Goal: Task Accomplishment & Management: Manage account settings

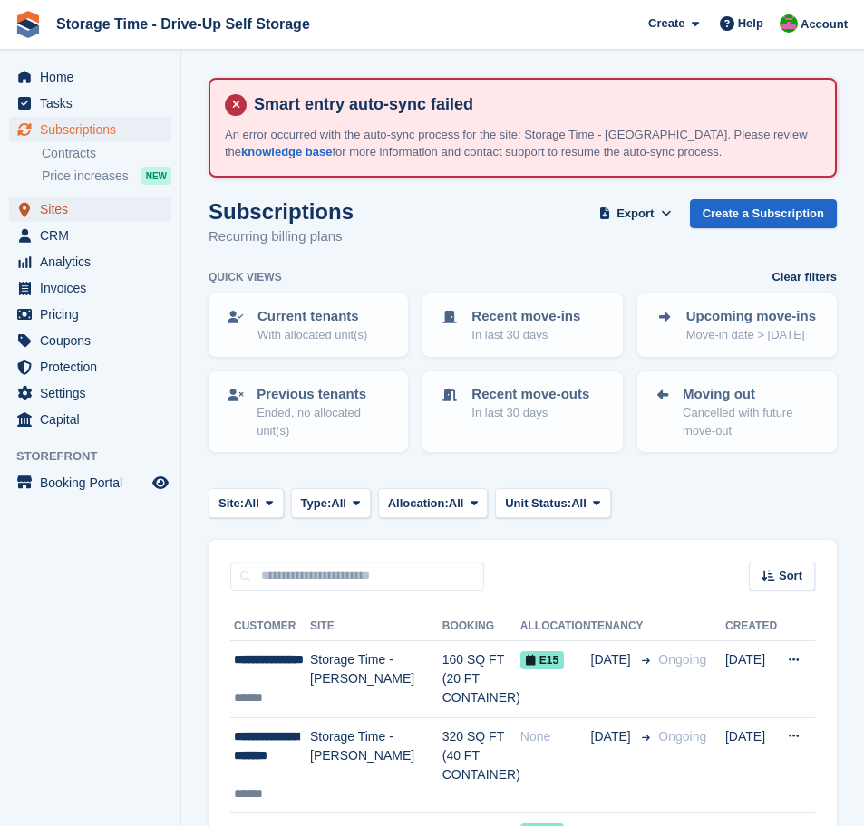
click at [63, 215] on span "Sites" at bounding box center [94, 209] width 109 height 25
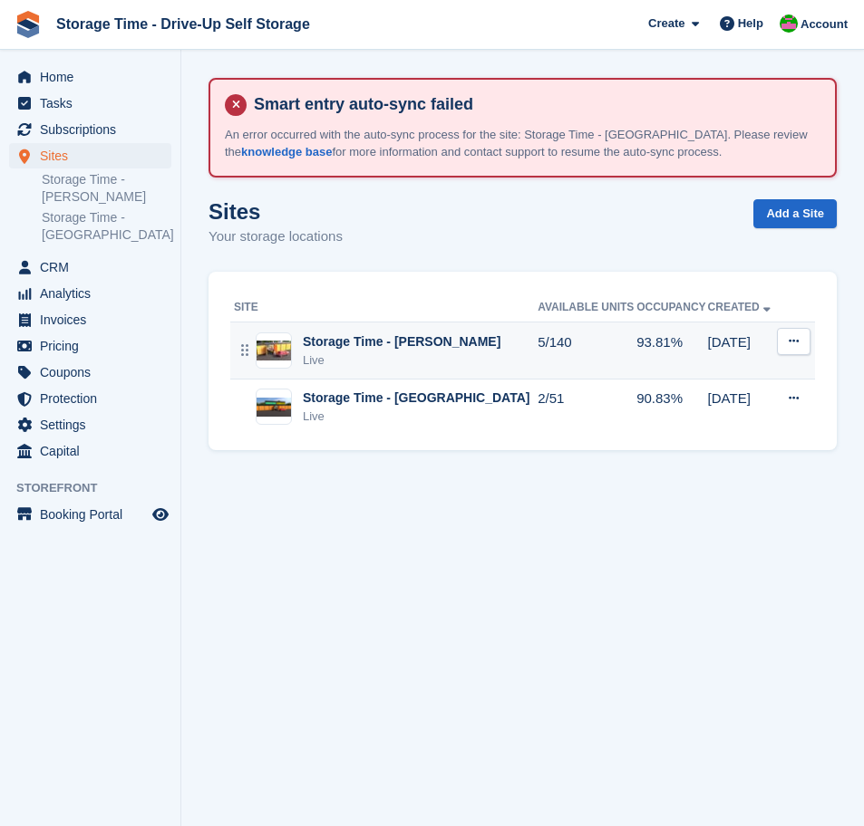
click at [430, 357] on div "Live" at bounding box center [402, 361] width 198 height 18
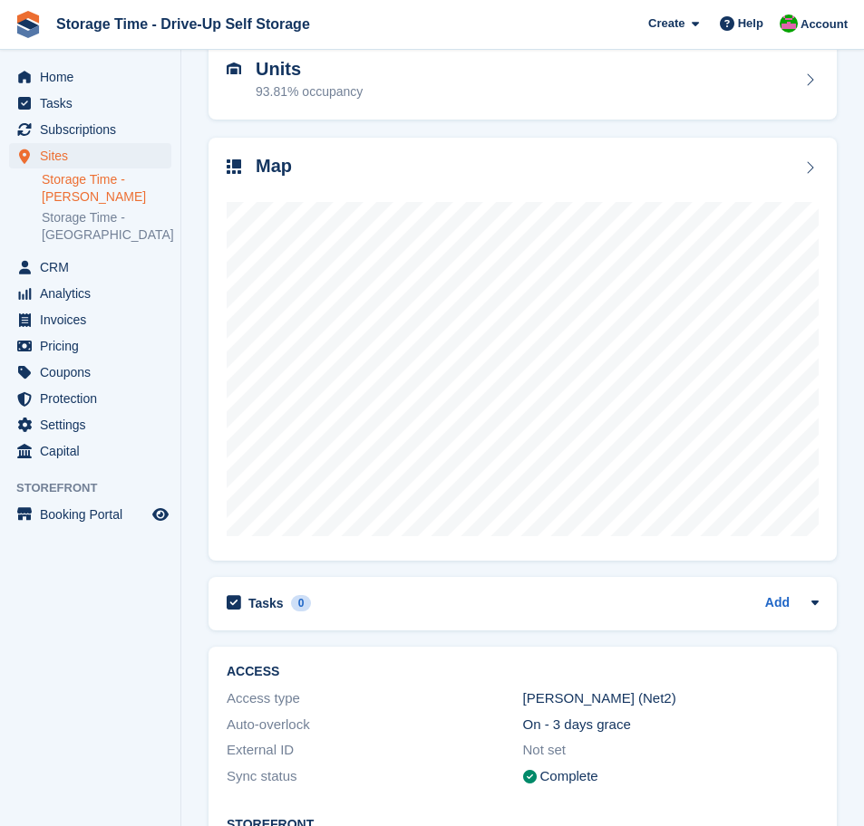
scroll to position [313, 0]
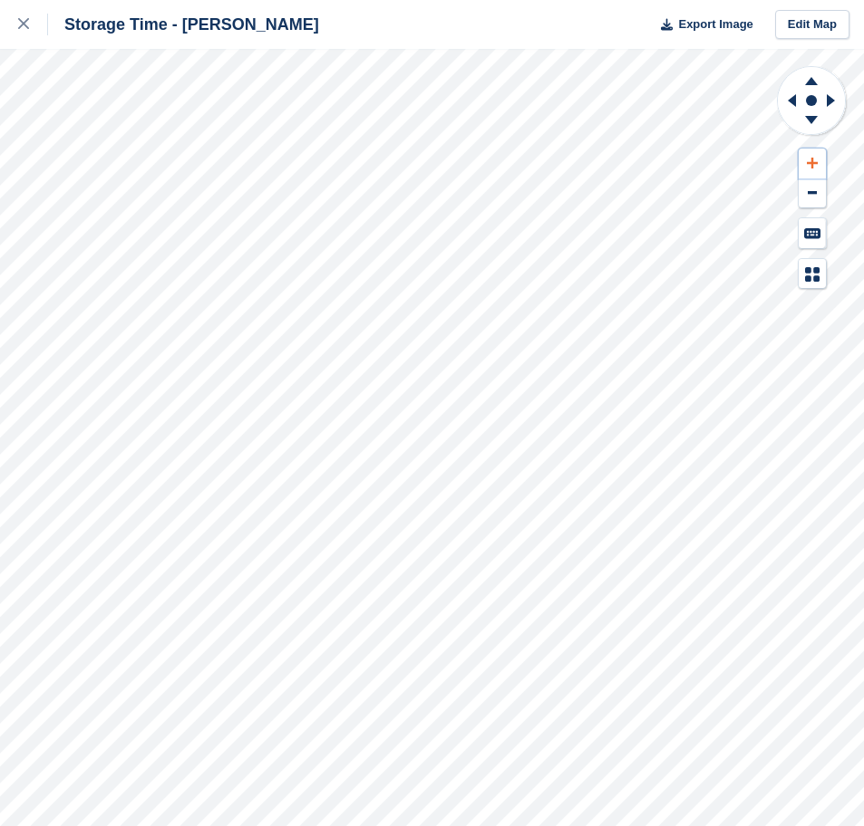
click at [816, 154] on button at bounding box center [811, 164] width 27 height 30
click at [816, 155] on button at bounding box center [811, 164] width 27 height 30
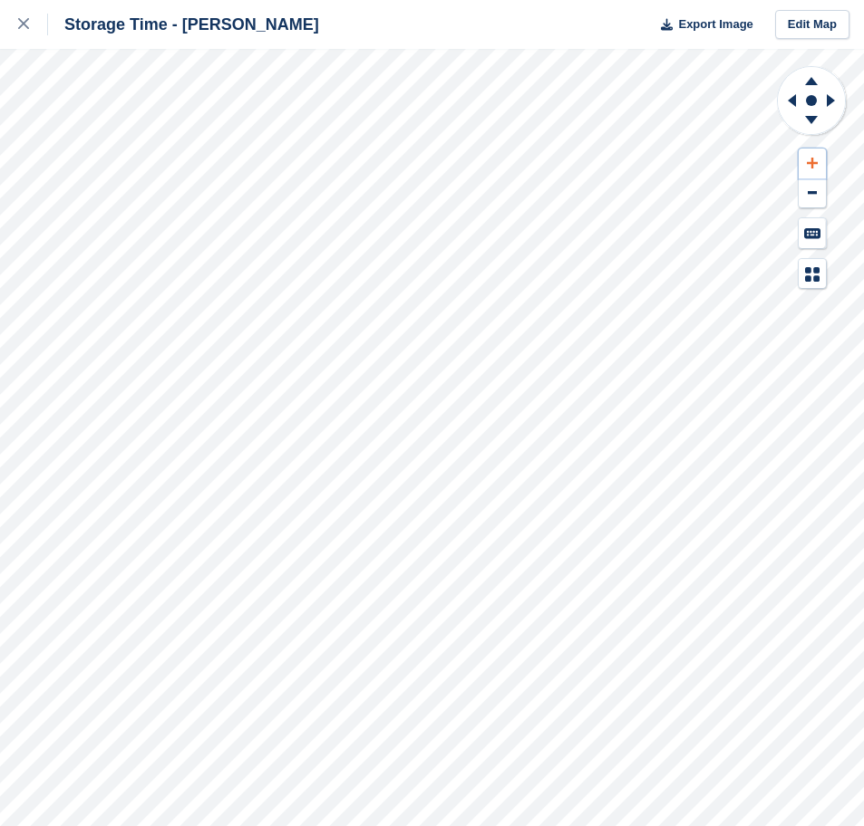
click at [816, 155] on button at bounding box center [811, 164] width 27 height 30
click at [806, 165] on icon at bounding box center [811, 163] width 11 height 13
click at [787, 109] on icon at bounding box center [788, 100] width 23 height 47
click at [807, 80] on icon at bounding box center [810, 78] width 47 height 23
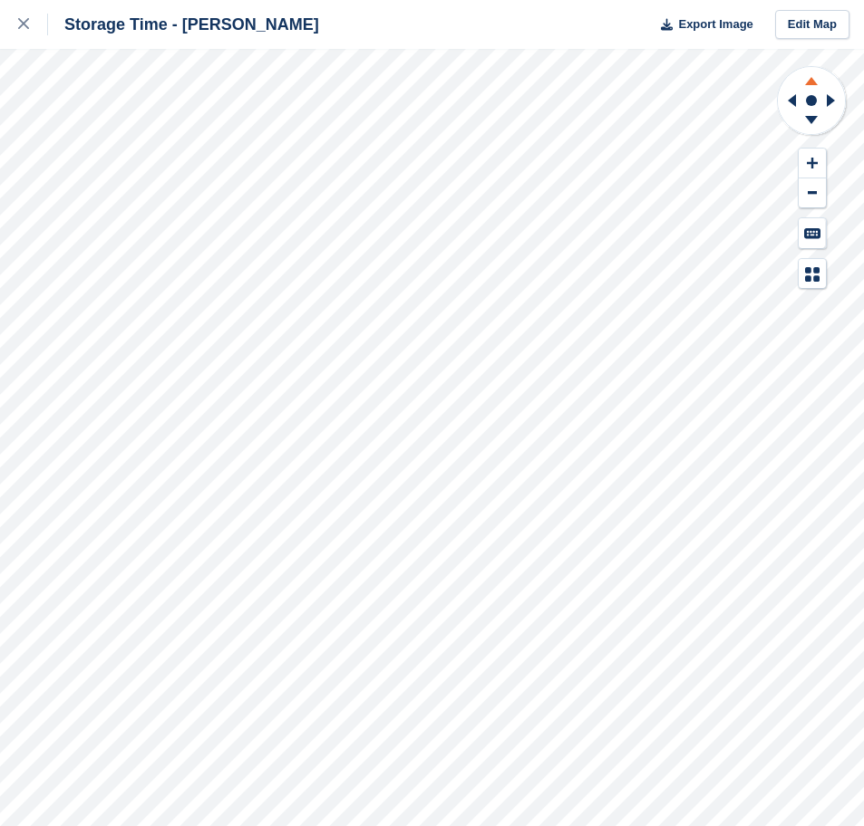
click at [807, 80] on icon at bounding box center [810, 78] width 47 height 23
click at [811, 162] on icon at bounding box center [811, 163] width 11 height 11
click at [811, 161] on icon at bounding box center [811, 163] width 11 height 11
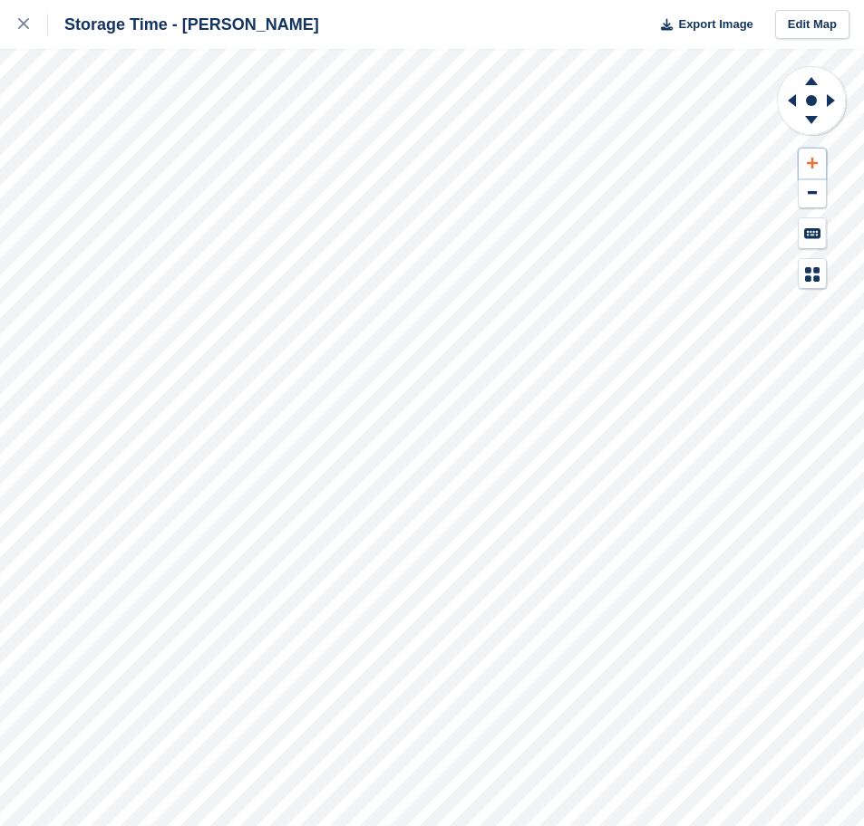
click at [811, 161] on icon at bounding box center [811, 163] width 11 height 11
click at [788, 104] on icon at bounding box center [788, 100] width 23 height 47
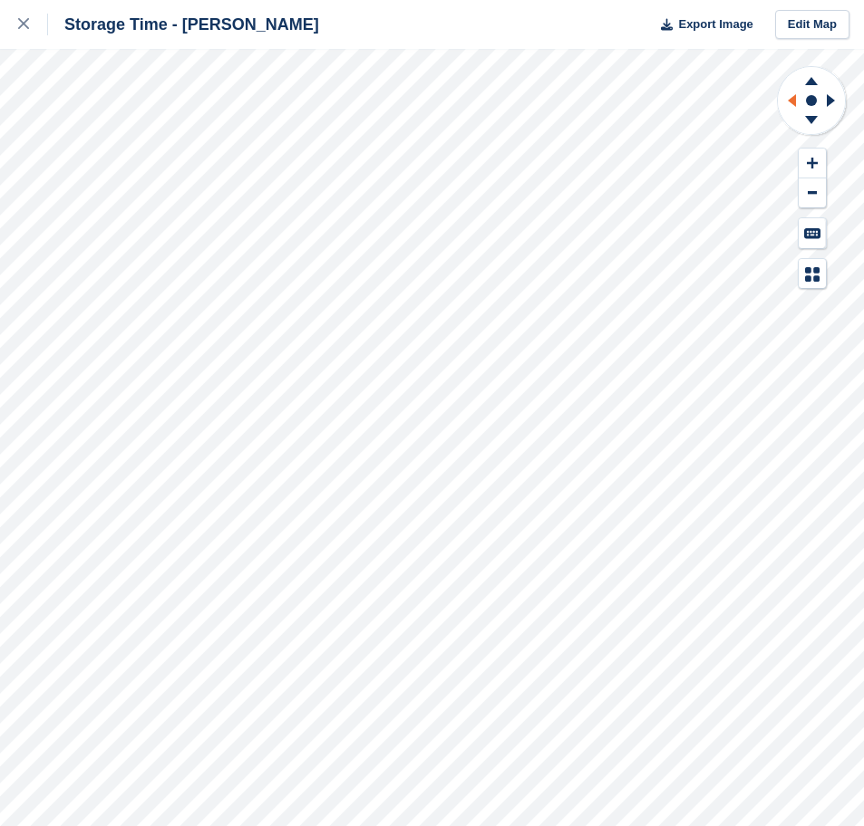
click at [788, 104] on icon at bounding box center [788, 100] width 23 height 47
click at [786, 99] on icon at bounding box center [788, 100] width 23 height 47
click at [835, 94] on icon at bounding box center [833, 100] width 23 height 47
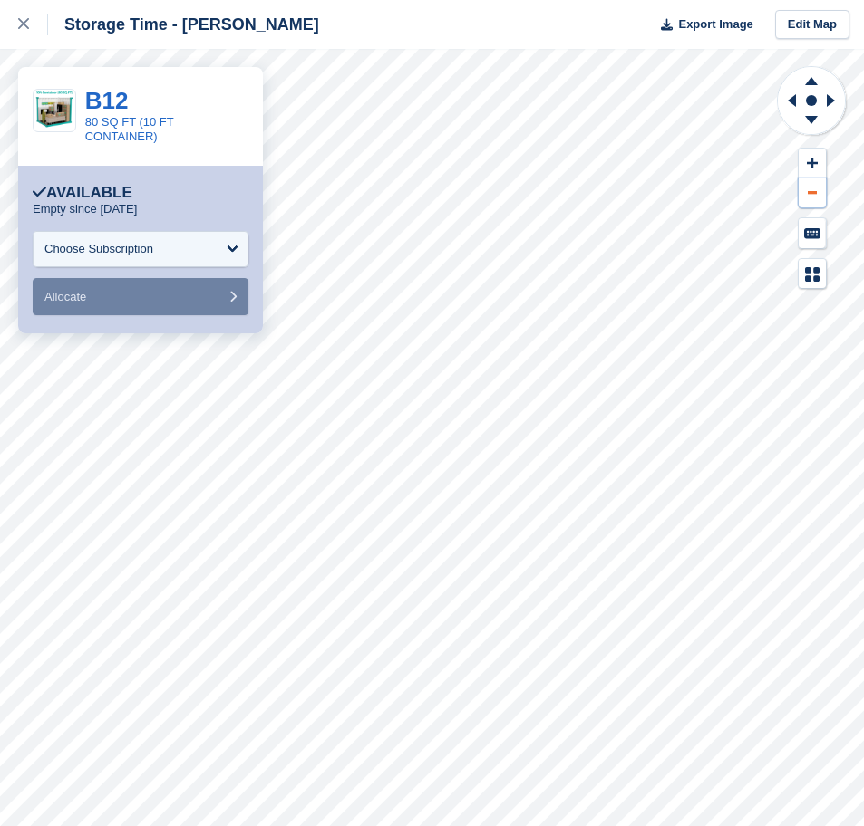
click at [815, 193] on icon at bounding box center [811, 192] width 9 height 3
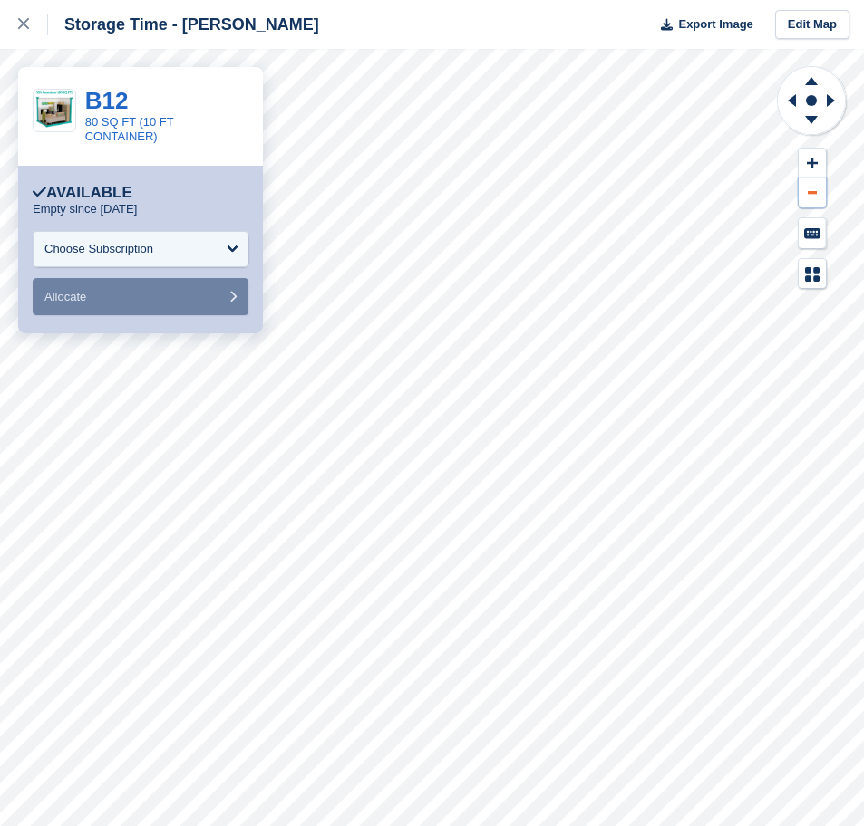
click at [815, 193] on icon at bounding box center [811, 192] width 9 height 3
click at [25, 16] on div at bounding box center [33, 25] width 30 height 22
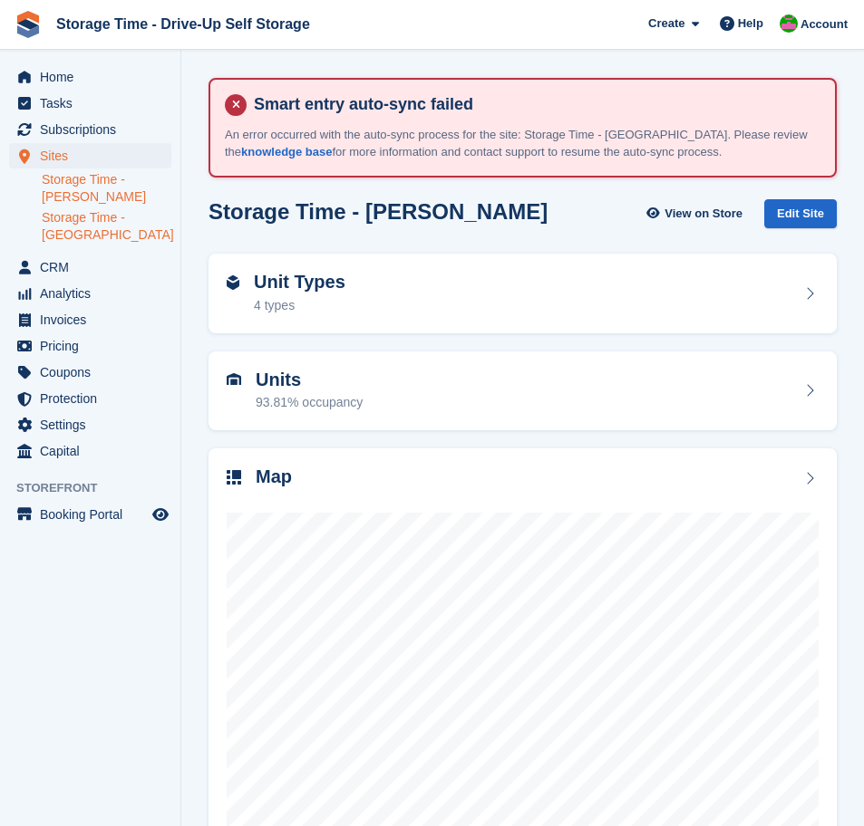
click at [95, 226] on link "Storage Time - [GEOGRAPHIC_DATA]" at bounding box center [107, 226] width 130 height 34
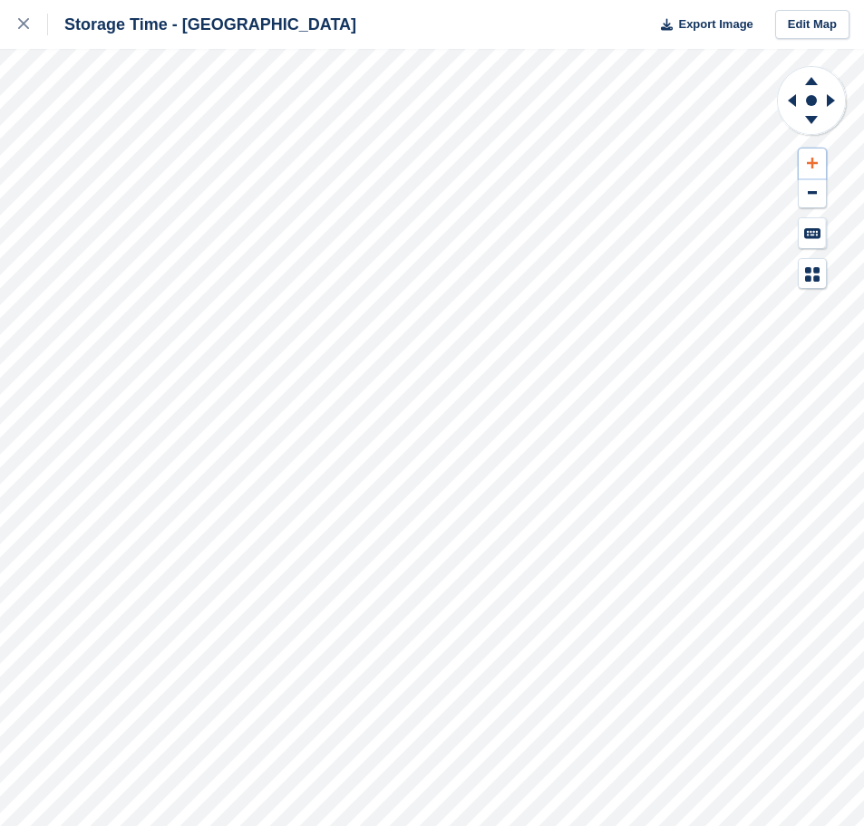
click at [814, 165] on icon at bounding box center [811, 163] width 11 height 13
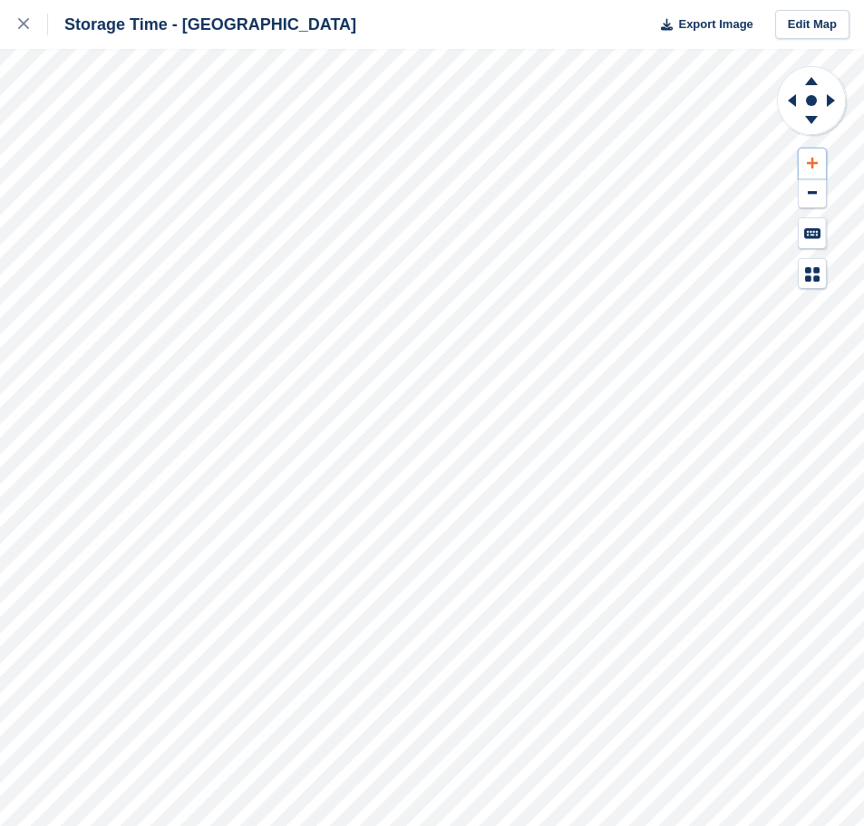
click at [814, 165] on icon at bounding box center [811, 163] width 11 height 13
click at [792, 103] on icon at bounding box center [791, 100] width 8 height 13
click at [816, 169] on icon at bounding box center [811, 163] width 11 height 13
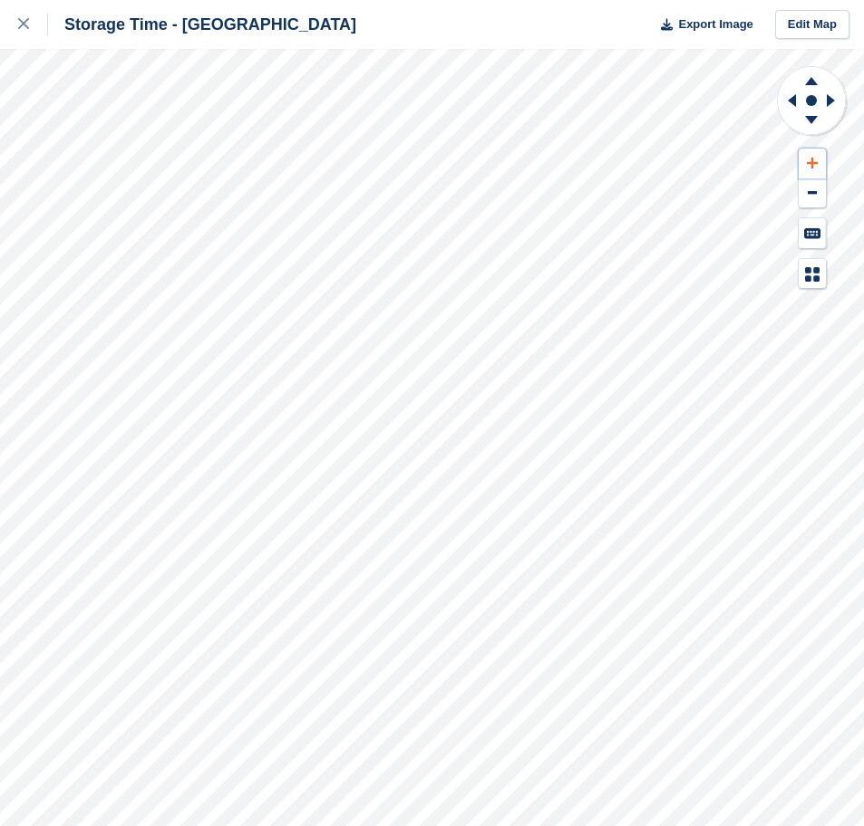
click at [816, 169] on icon at bounding box center [811, 163] width 11 height 13
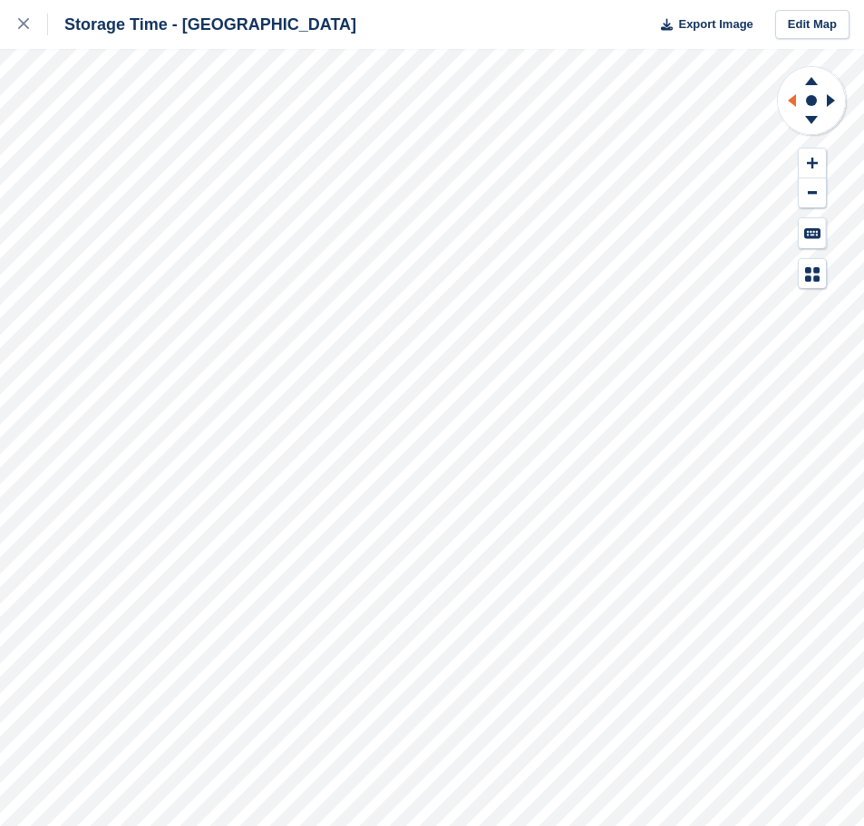
click at [787, 95] on icon at bounding box center [788, 100] width 23 height 47
click at [809, 82] on icon at bounding box center [811, 81] width 13 height 8
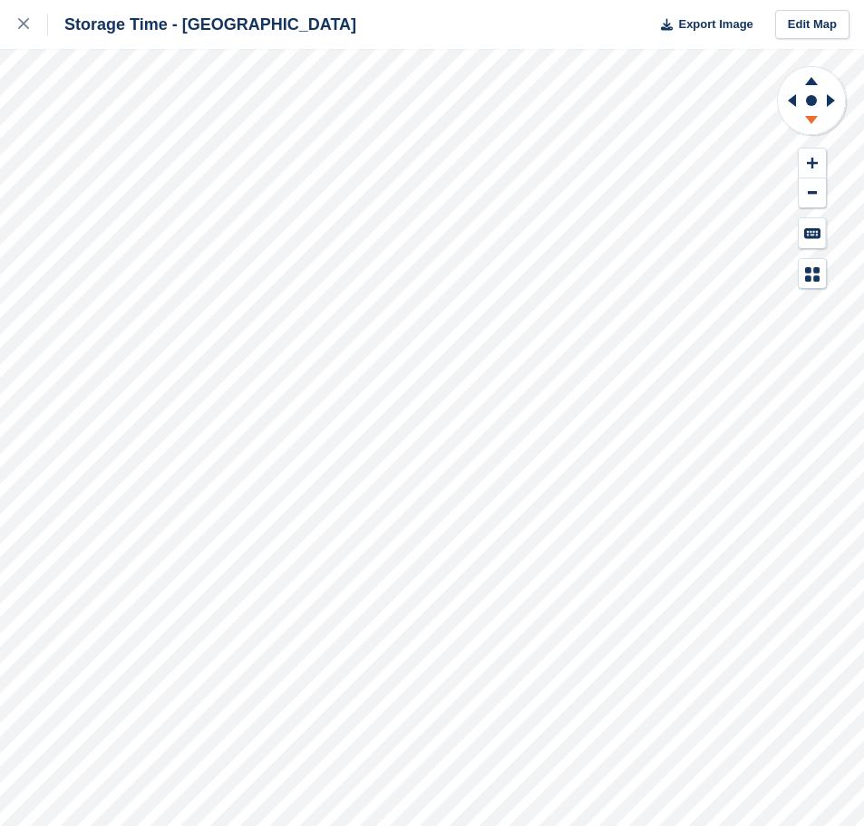
click at [813, 119] on icon at bounding box center [811, 120] width 13 height 8
click at [134, 169] on div "Storage Time - Manchester Export Image Edit Map" at bounding box center [432, 413] width 864 height 826
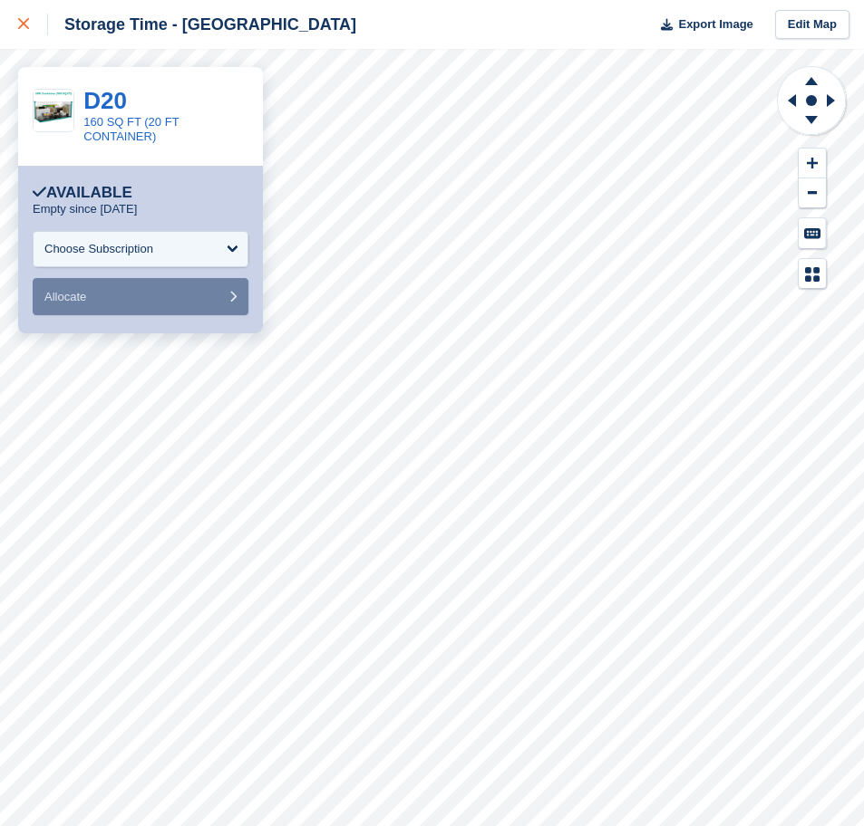
click at [23, 27] on icon at bounding box center [23, 23] width 11 height 11
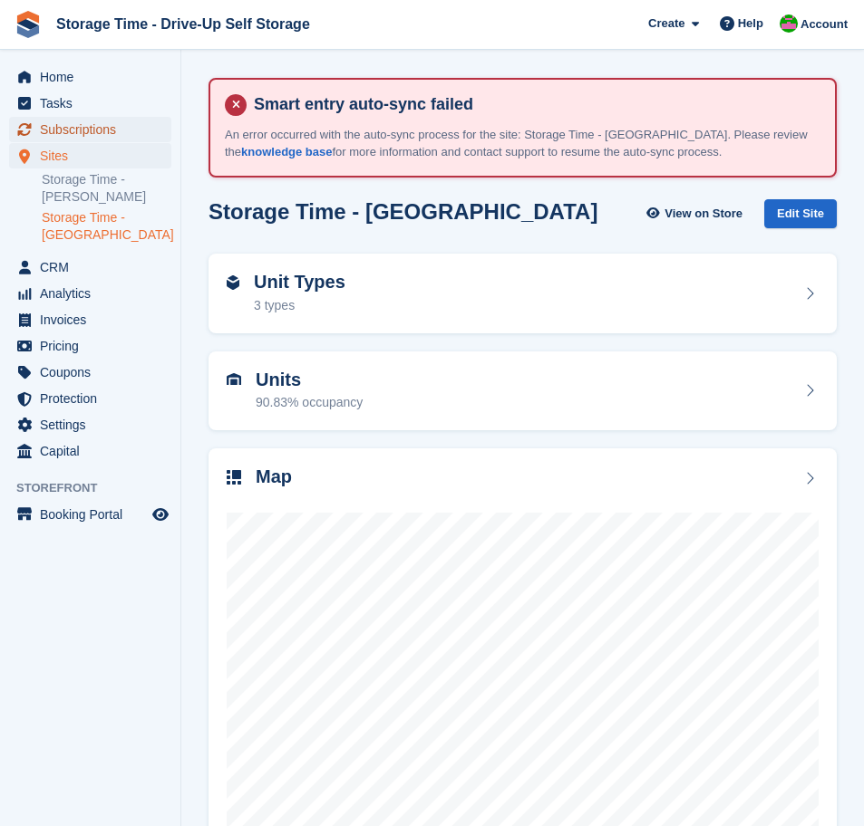
click at [83, 132] on span "Subscriptions" at bounding box center [94, 129] width 109 height 25
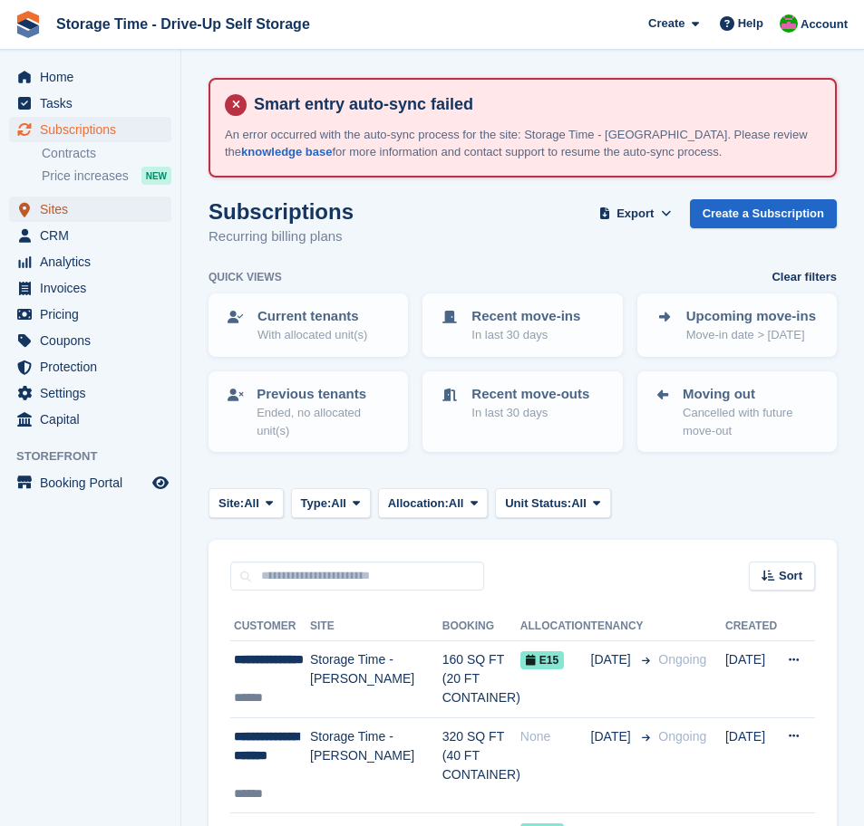
click at [88, 216] on span "Sites" at bounding box center [94, 209] width 109 height 25
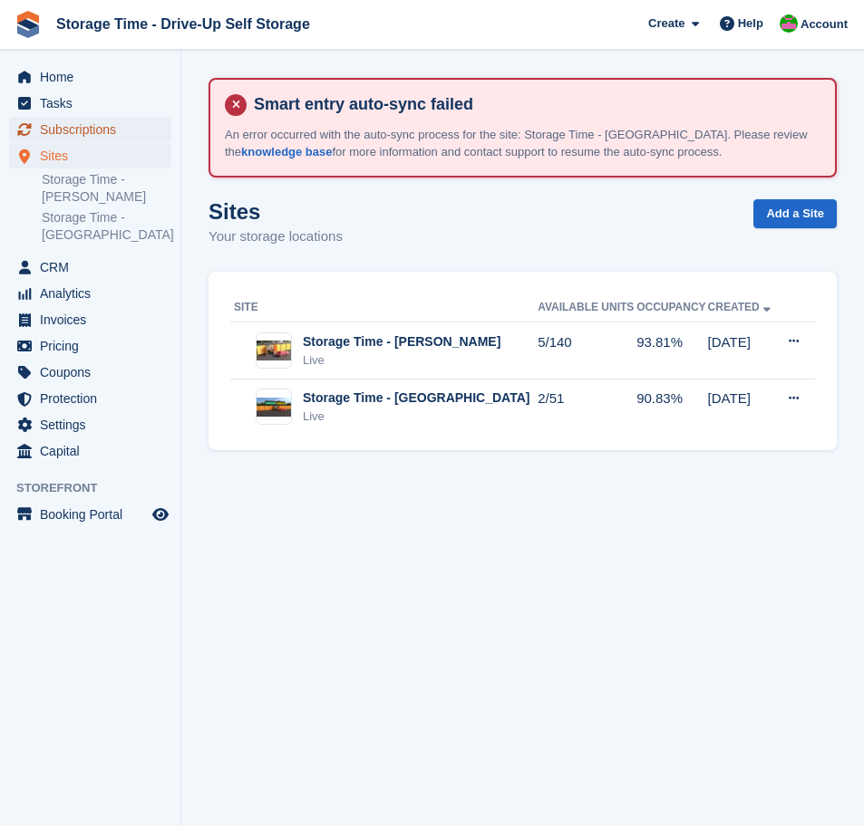
click at [110, 137] on span "Subscriptions" at bounding box center [94, 129] width 109 height 25
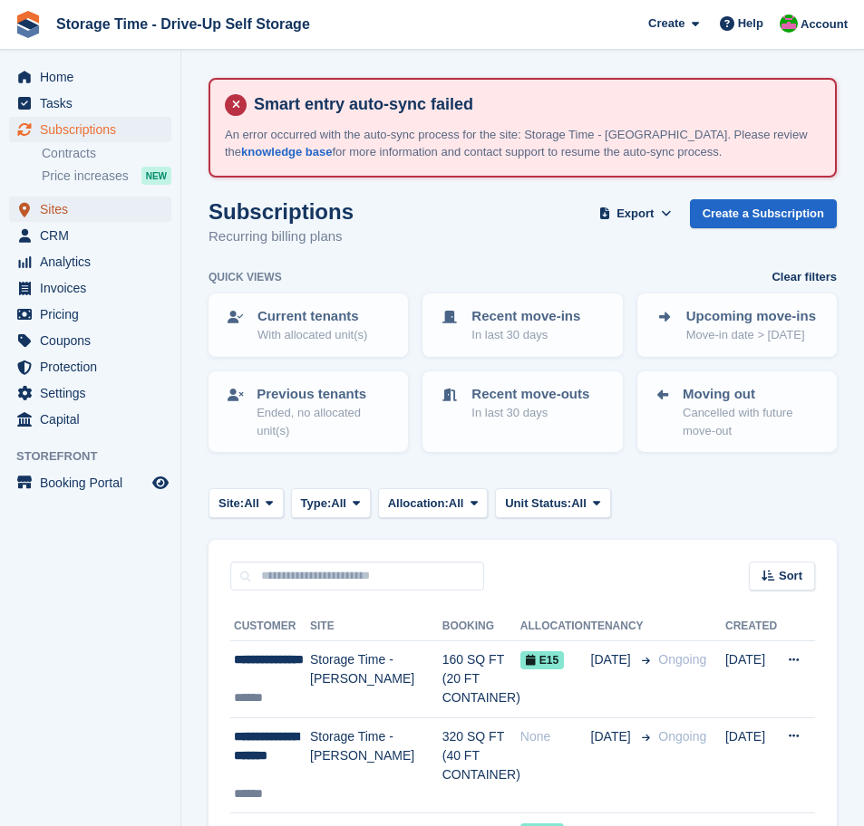
click at [57, 212] on span "Sites" at bounding box center [94, 209] width 109 height 25
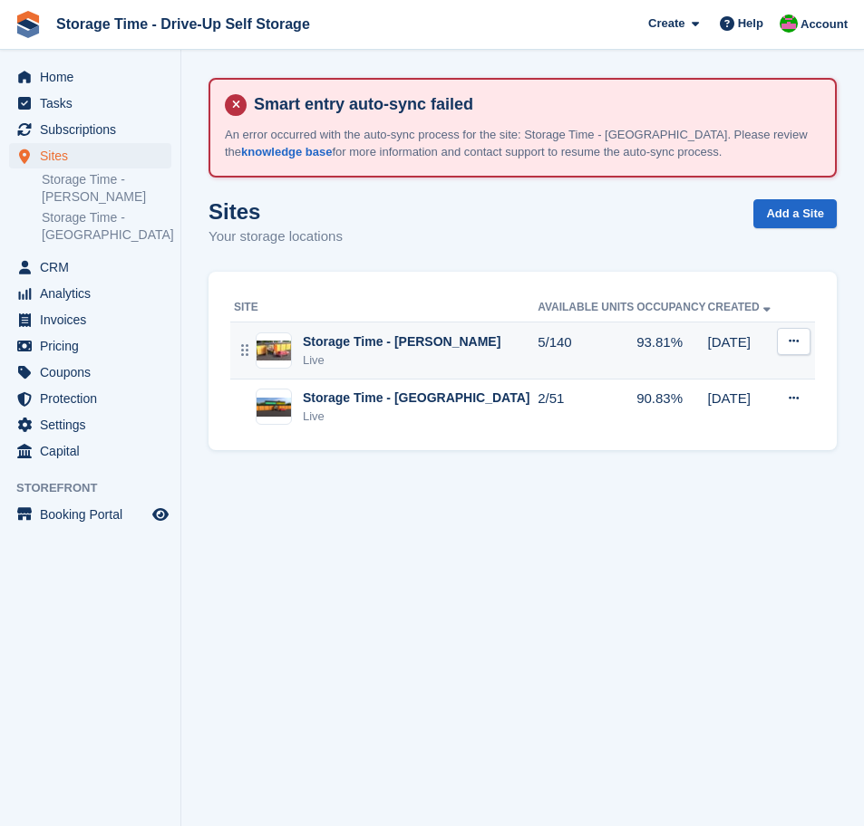
click at [391, 359] on div "Live" at bounding box center [402, 361] width 198 height 18
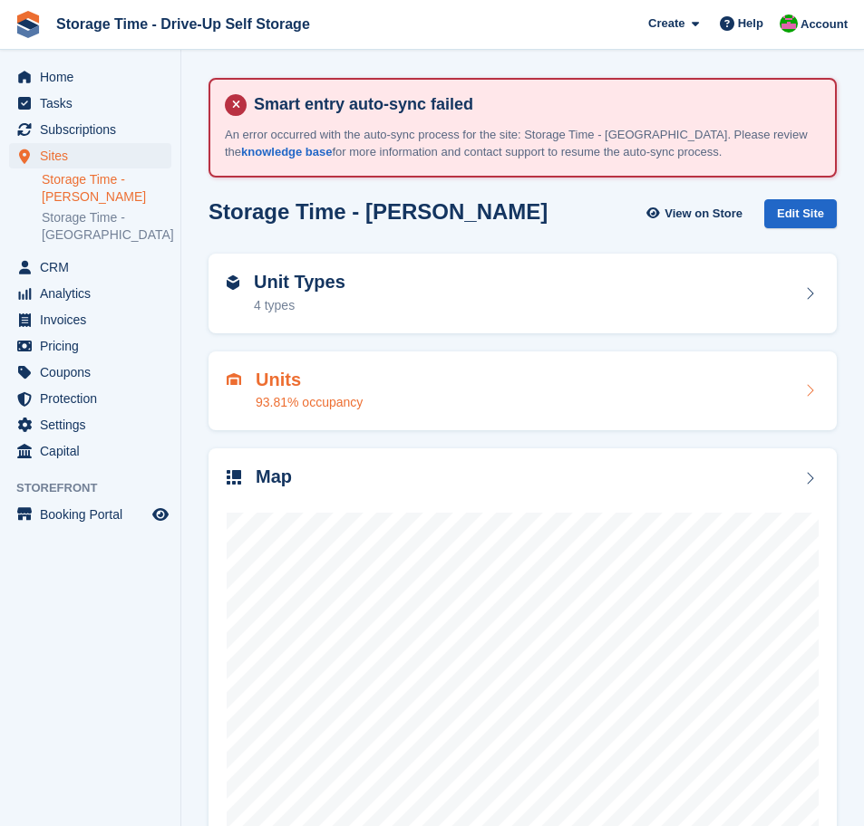
click at [362, 390] on div "Units 93.81% occupancy" at bounding box center [309, 391] width 107 height 43
click at [384, 296] on div "Unit Types 4 types" at bounding box center [523, 293] width 592 height 43
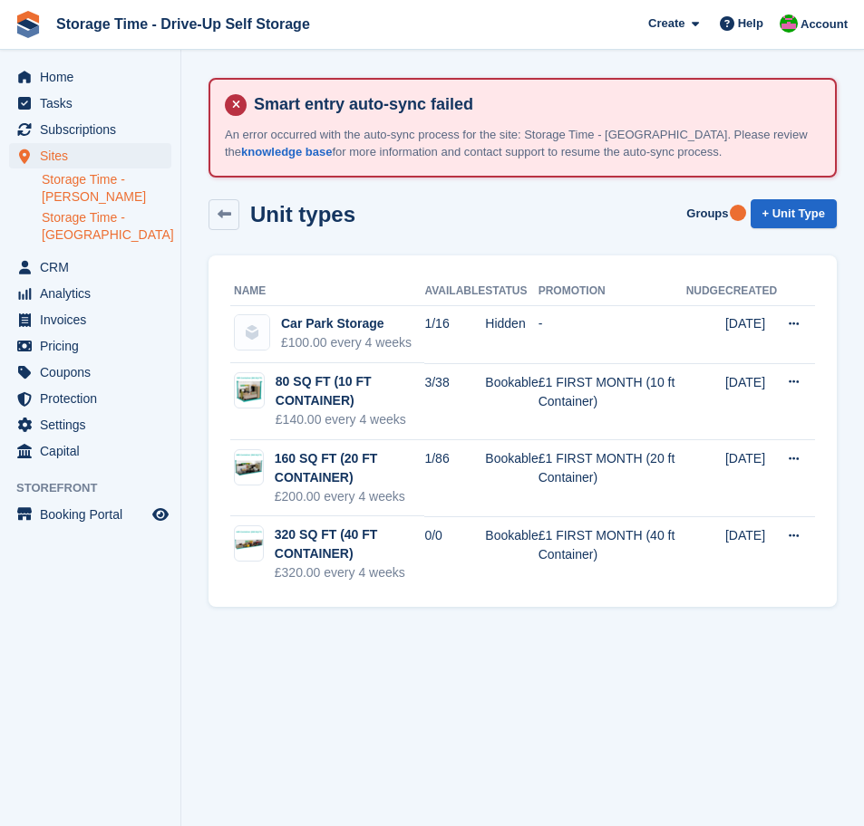
click at [87, 224] on link "Storage Time - [GEOGRAPHIC_DATA]" at bounding box center [107, 226] width 130 height 34
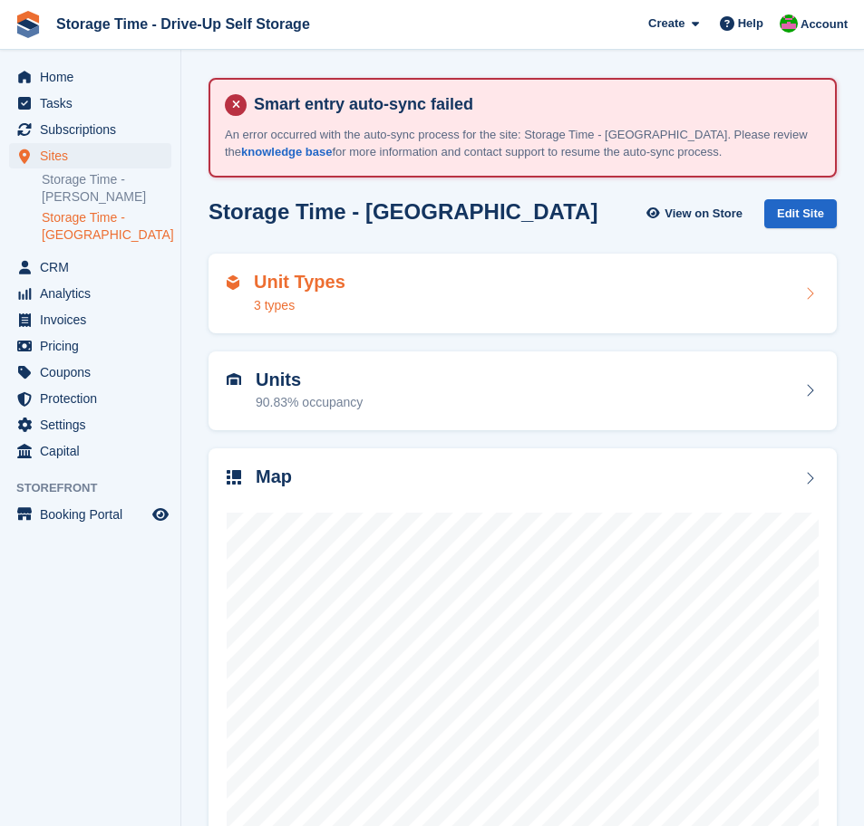
click at [381, 298] on div "Unit Types 3 types" at bounding box center [523, 293] width 592 height 43
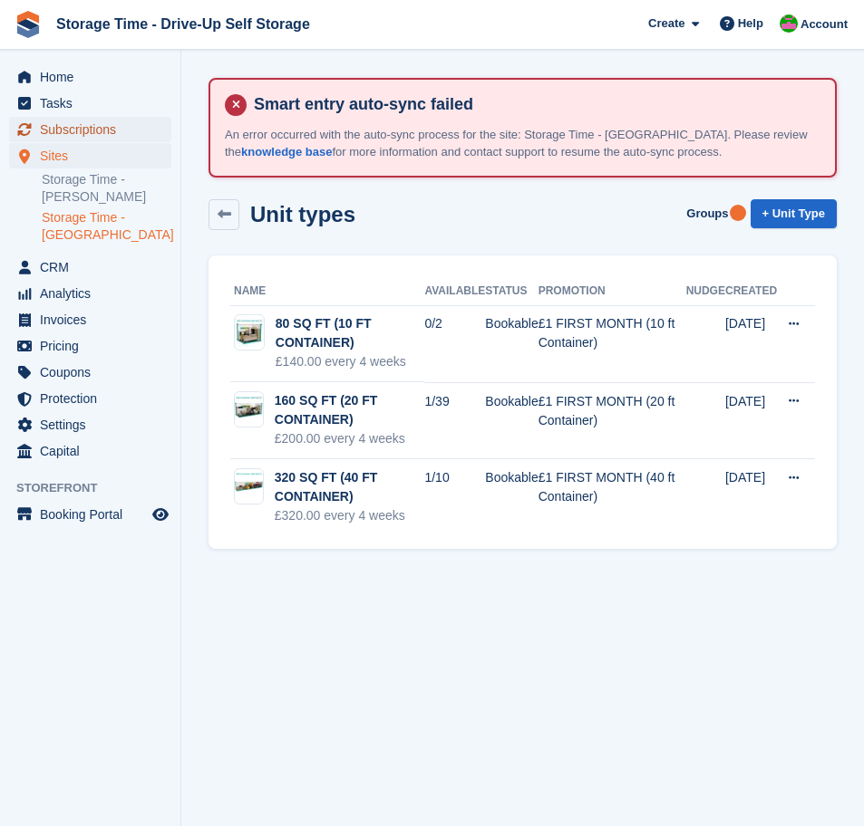
click at [84, 130] on span "Subscriptions" at bounding box center [94, 129] width 109 height 25
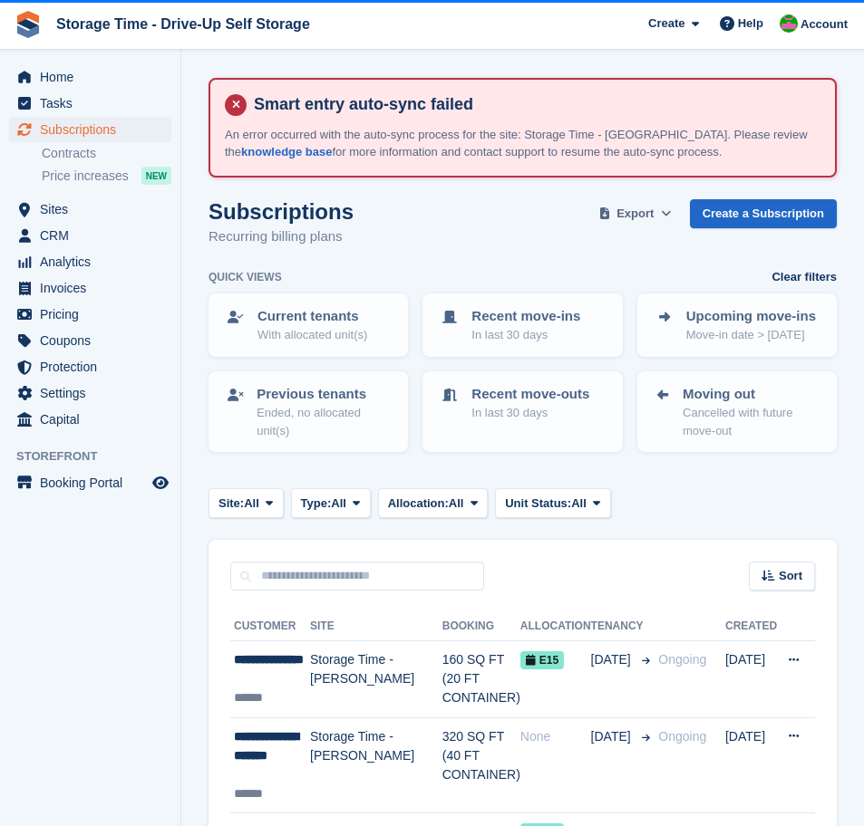
click at [645, 216] on span "Export" at bounding box center [634, 214] width 37 height 18
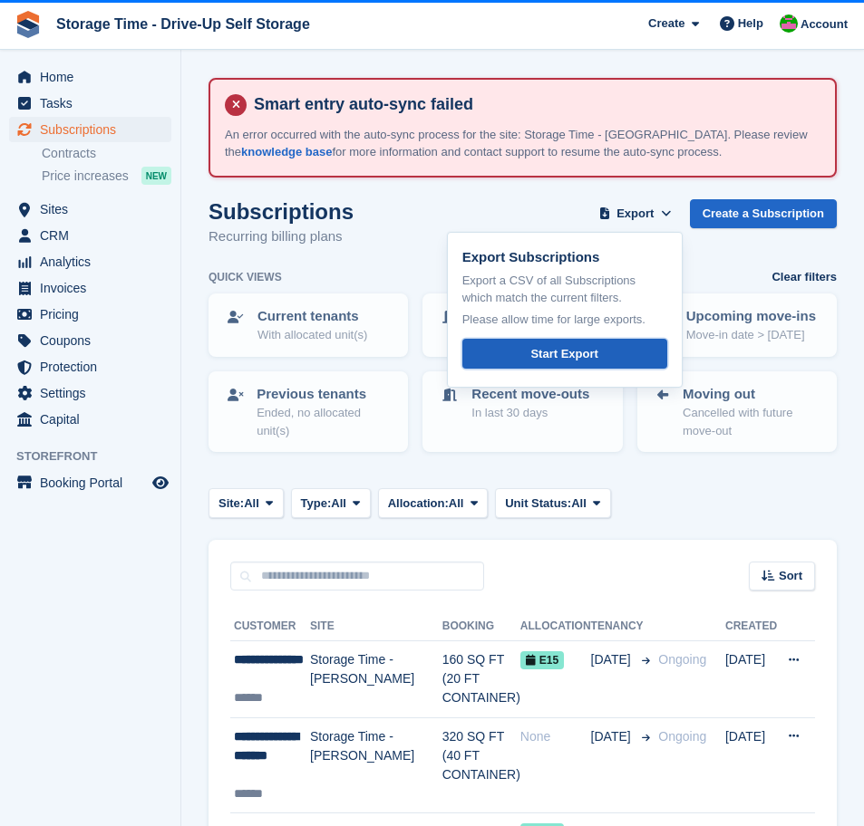
click at [598, 362] on link "Start Export" at bounding box center [564, 354] width 205 height 30
click at [393, 205] on div "Subscriptions Recurring billing plans Export Export Subscriptions Export a CSV …" at bounding box center [522, 234] width 628 height 70
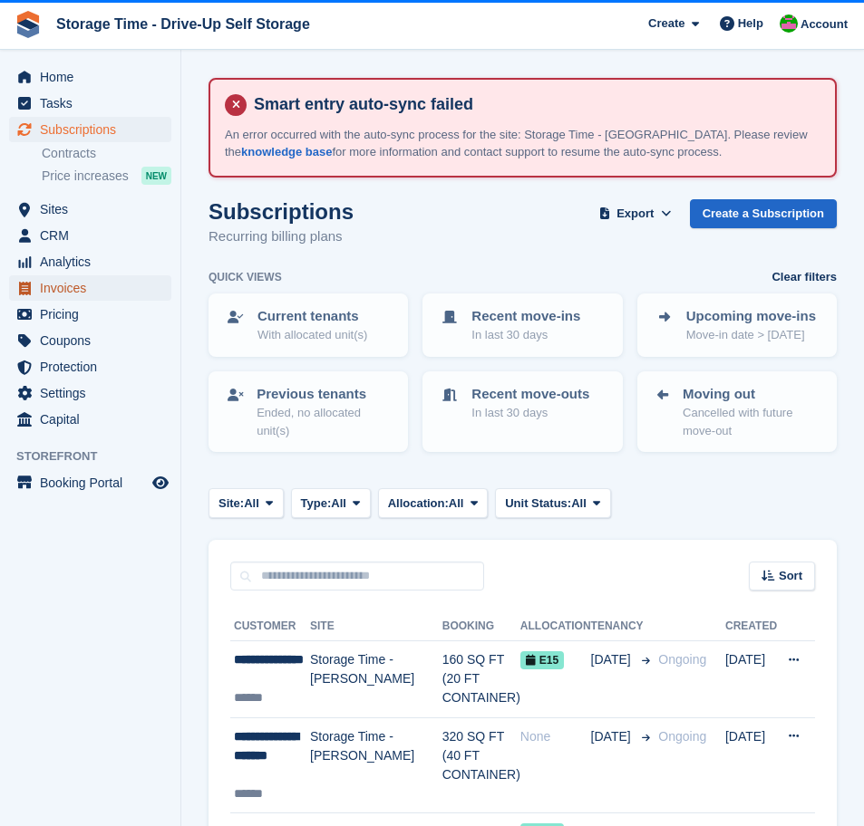
click at [67, 290] on span "Invoices" at bounding box center [94, 287] width 109 height 25
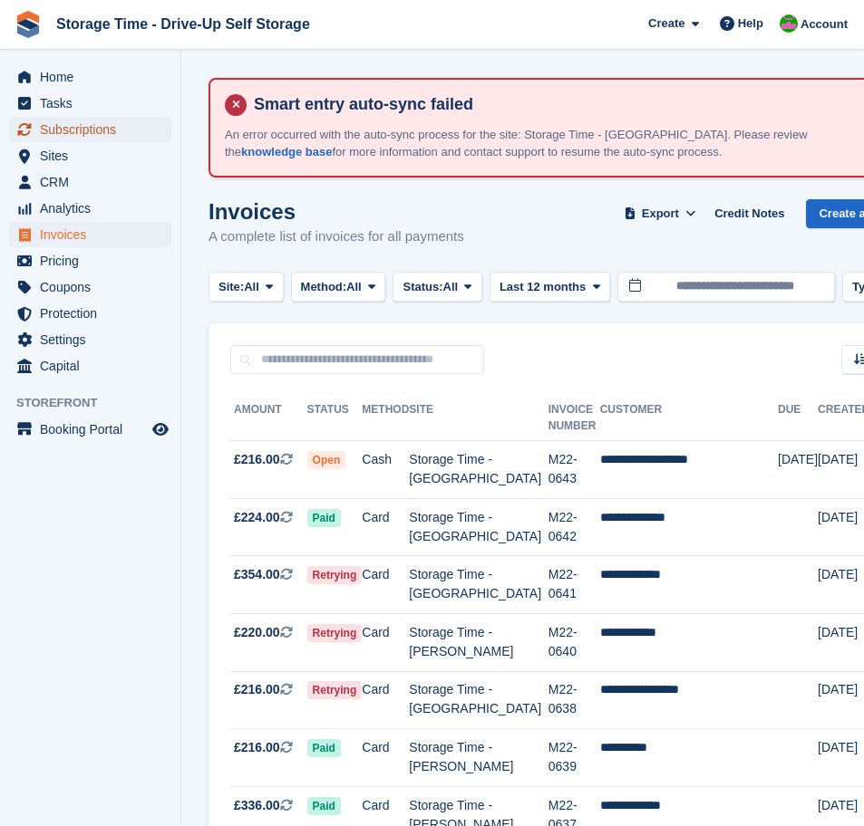
click at [82, 138] on span "Subscriptions" at bounding box center [94, 129] width 109 height 25
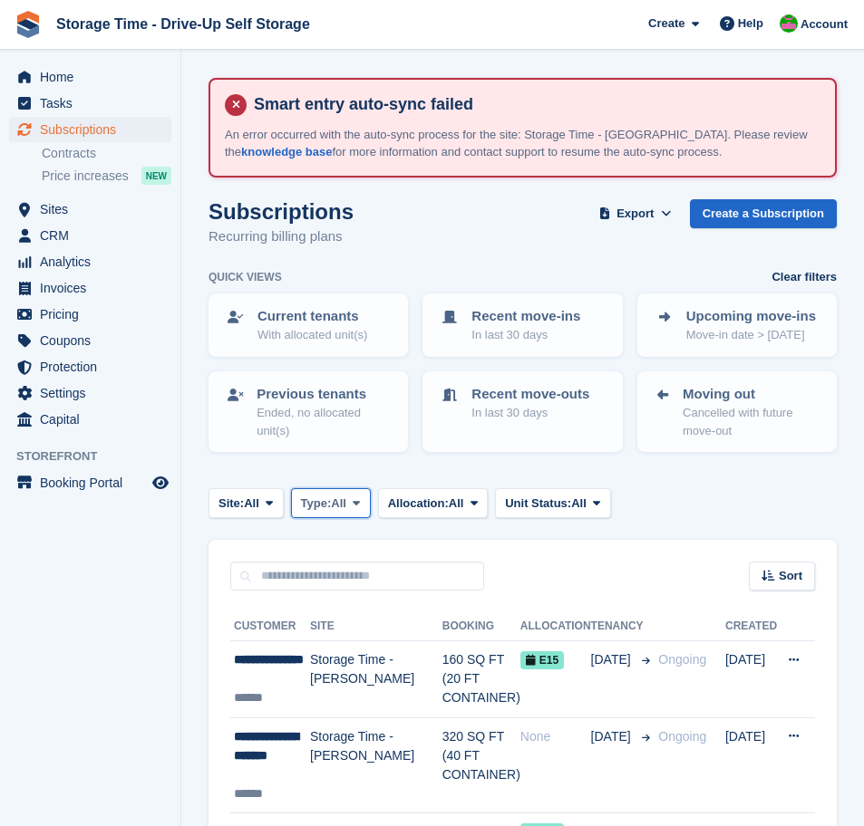
click at [360, 497] on button "Type: All" at bounding box center [331, 503] width 80 height 30
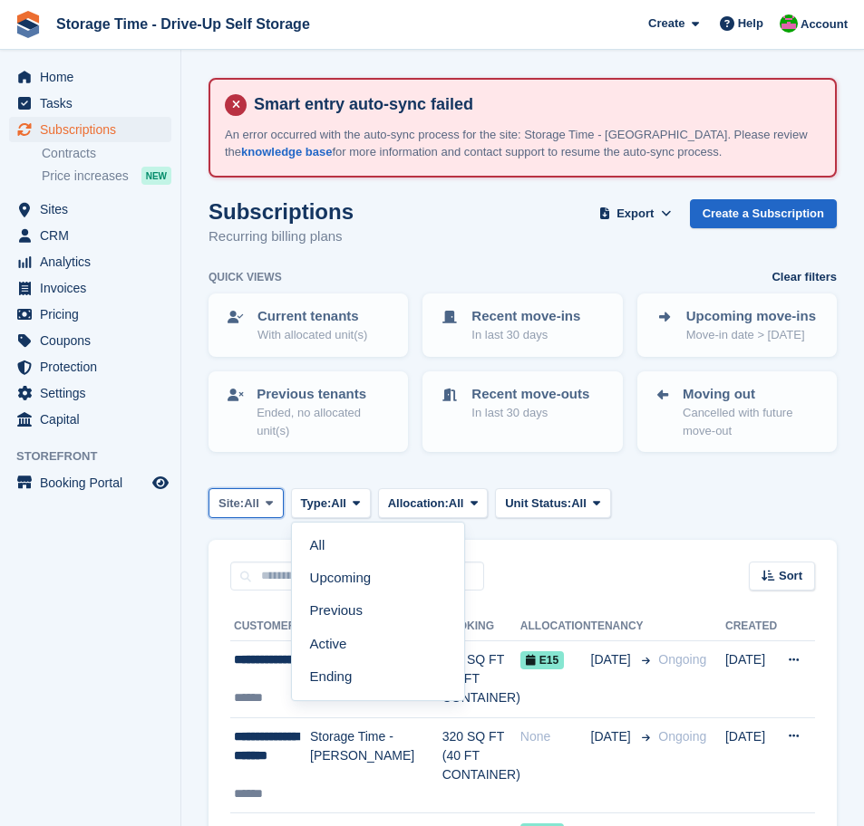
click at [274, 508] on span at bounding box center [269, 503] width 14 height 14
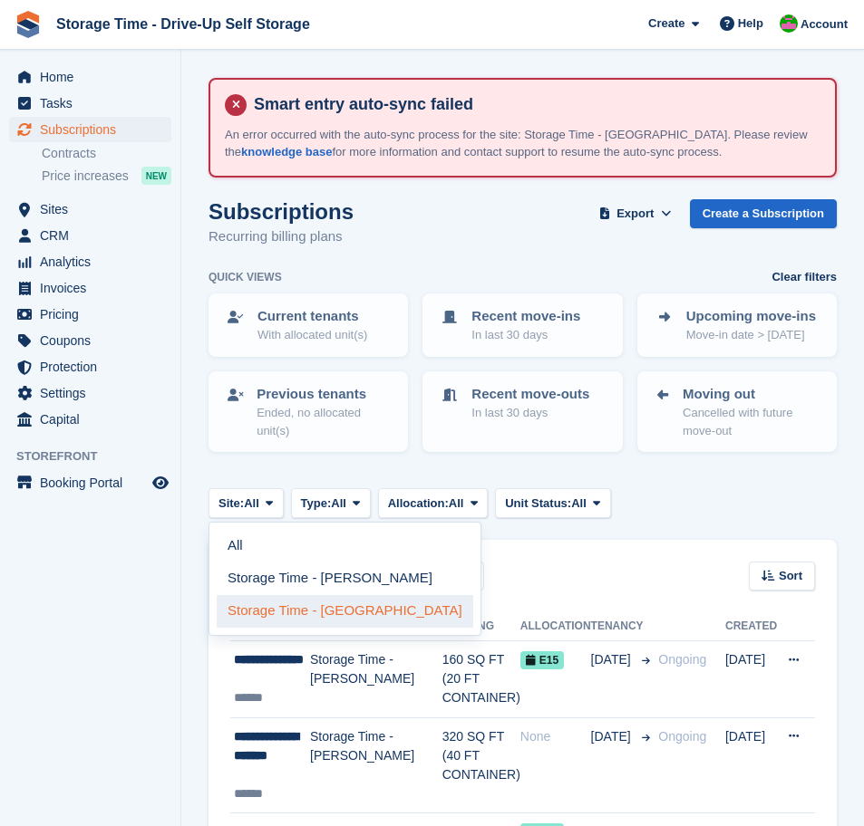
click at [306, 603] on link "Storage Time - [GEOGRAPHIC_DATA]" at bounding box center [345, 611] width 256 height 33
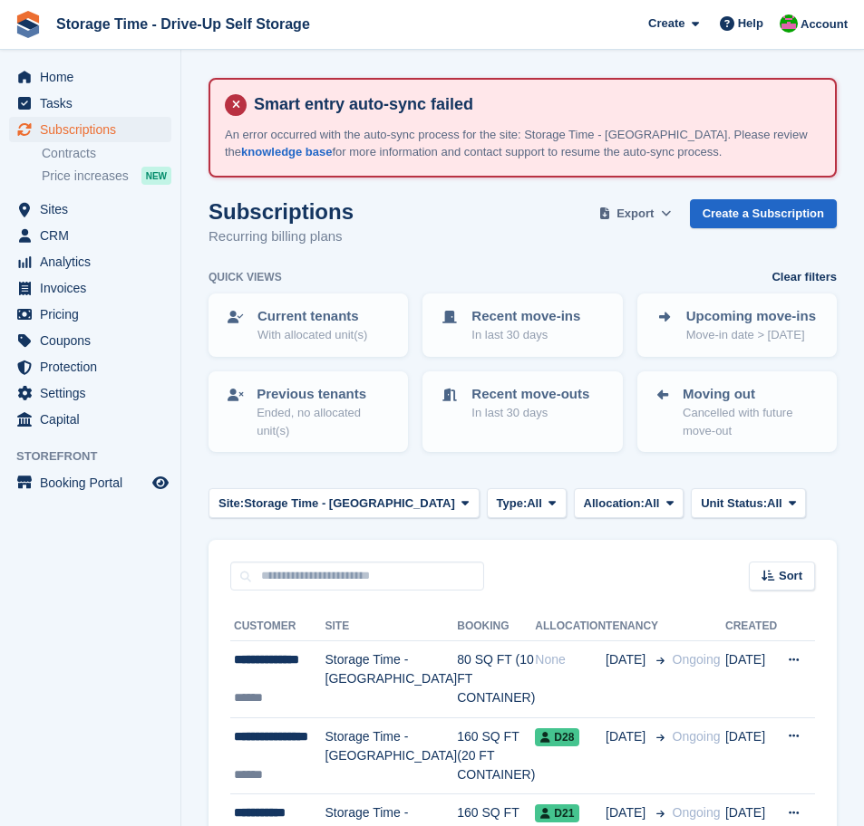
click at [642, 212] on span "Export" at bounding box center [634, 214] width 37 height 18
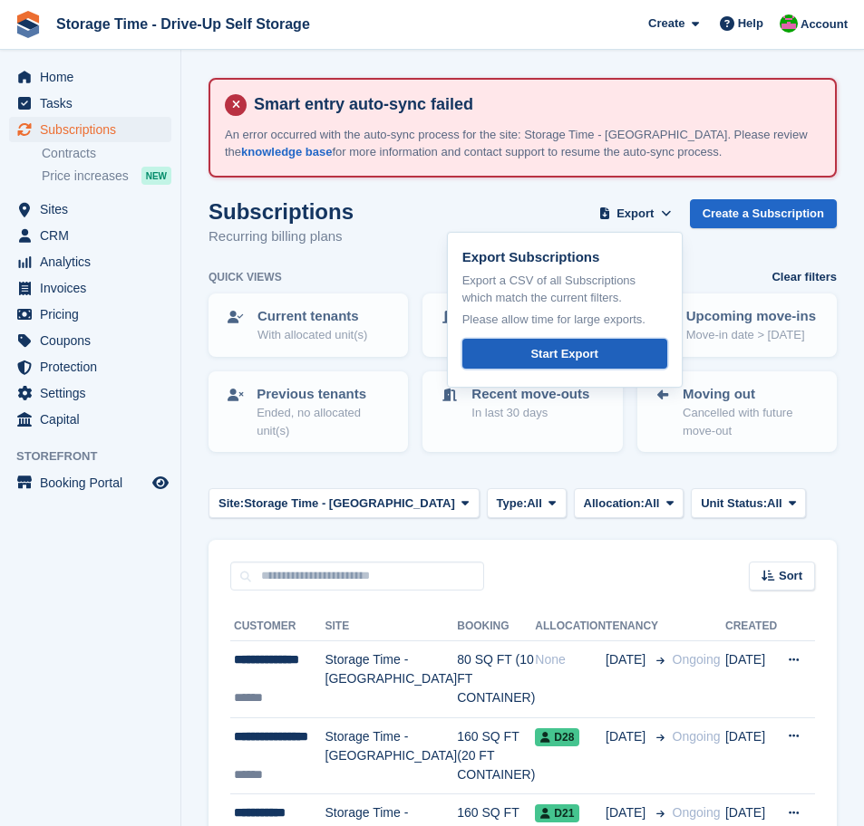
click at [601, 357] on link "Start Export" at bounding box center [564, 354] width 205 height 30
click at [82, 294] on span "Invoices" at bounding box center [94, 287] width 109 height 25
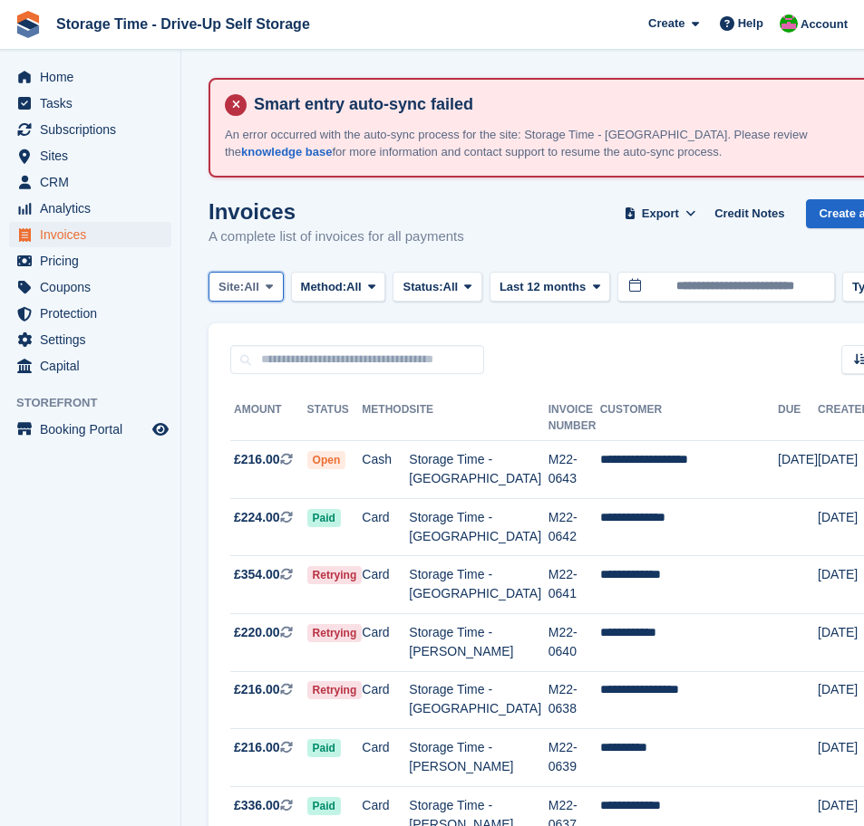
click at [272, 293] on span at bounding box center [269, 286] width 14 height 14
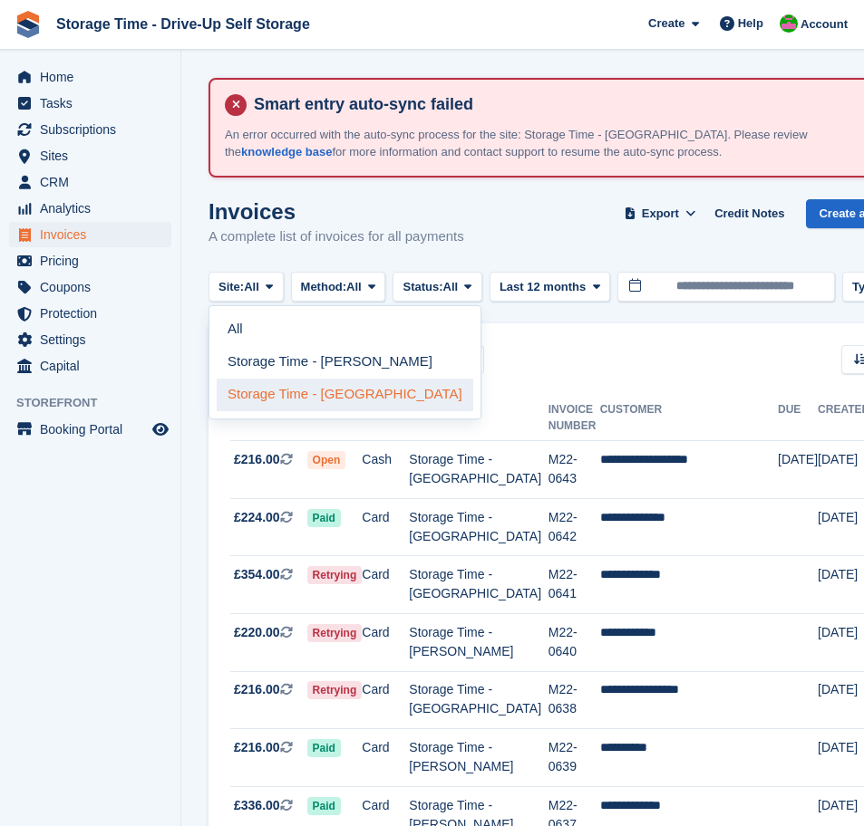
click at [327, 385] on link "Storage Time - [GEOGRAPHIC_DATA]" at bounding box center [345, 395] width 256 height 33
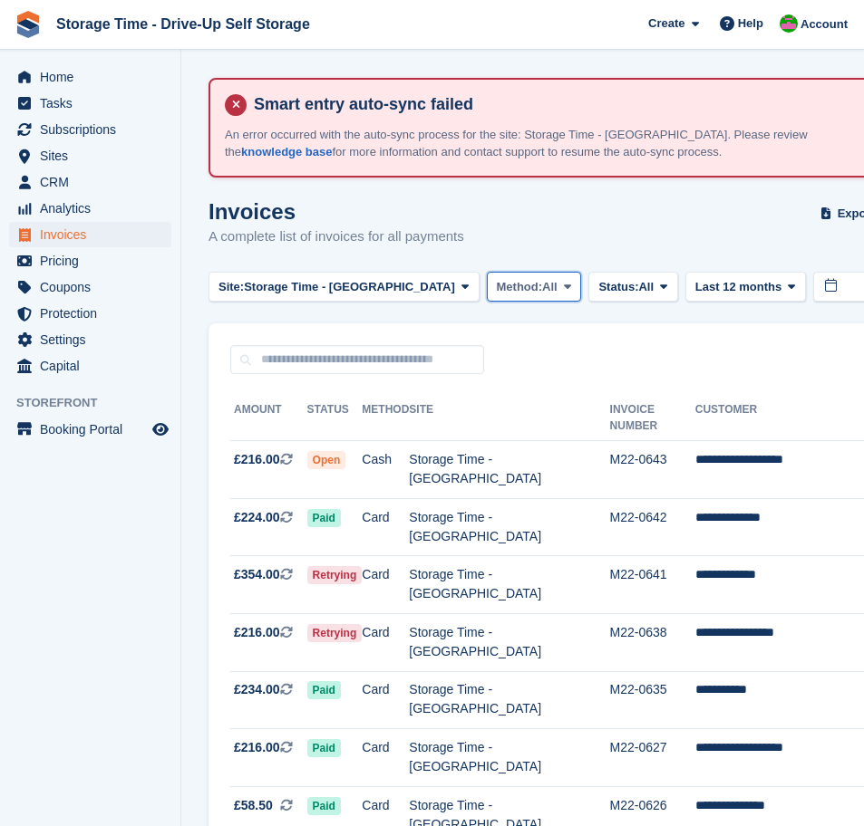
click at [497, 280] on span "Method:" at bounding box center [520, 287] width 46 height 18
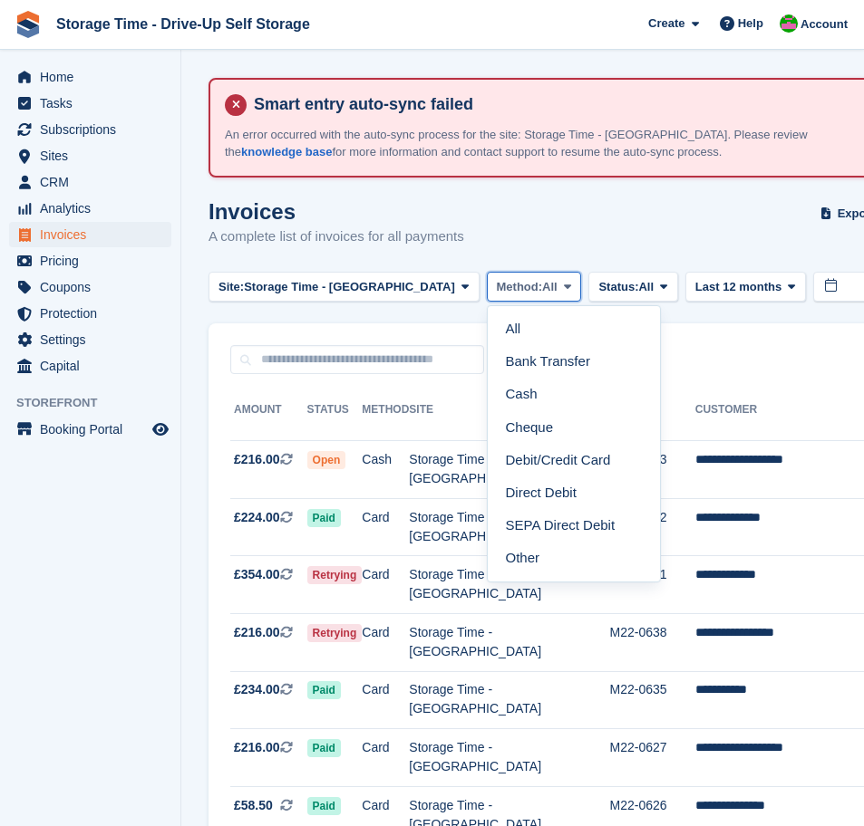
click at [497, 280] on span "Method:" at bounding box center [520, 287] width 46 height 18
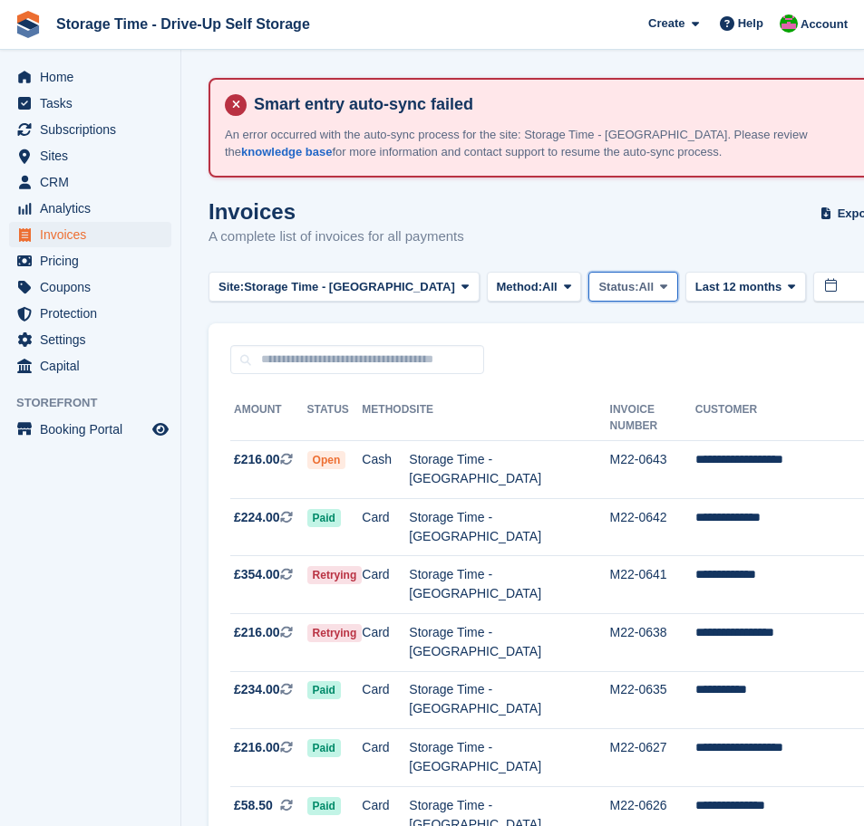
click at [598, 286] on span "Status:" at bounding box center [618, 287] width 40 height 18
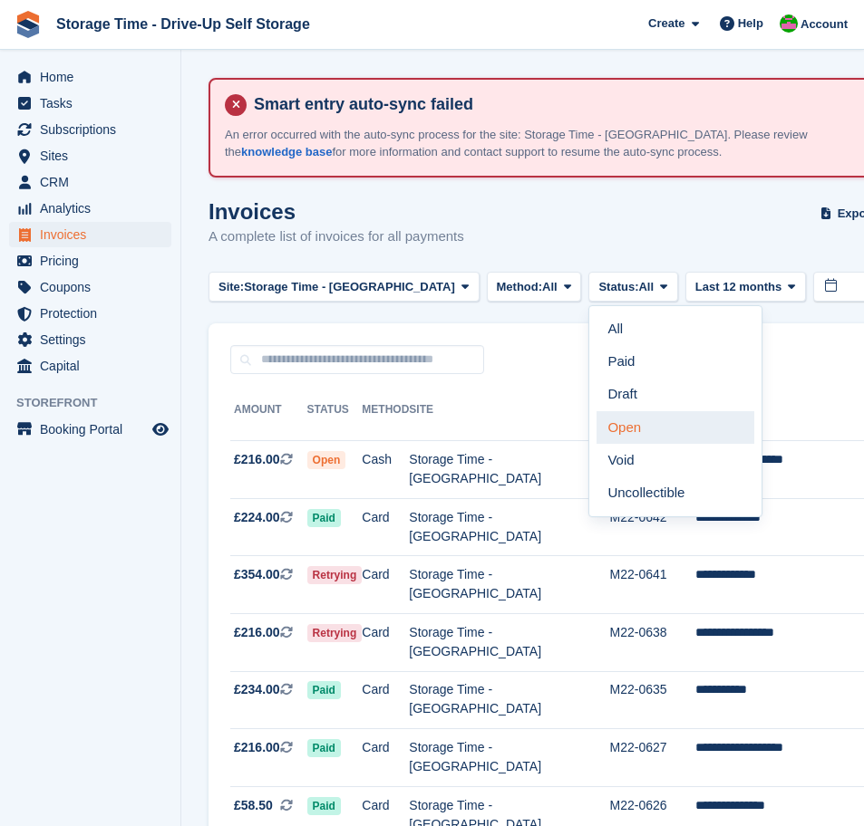
click at [613, 433] on link "Open" at bounding box center [675, 427] width 158 height 33
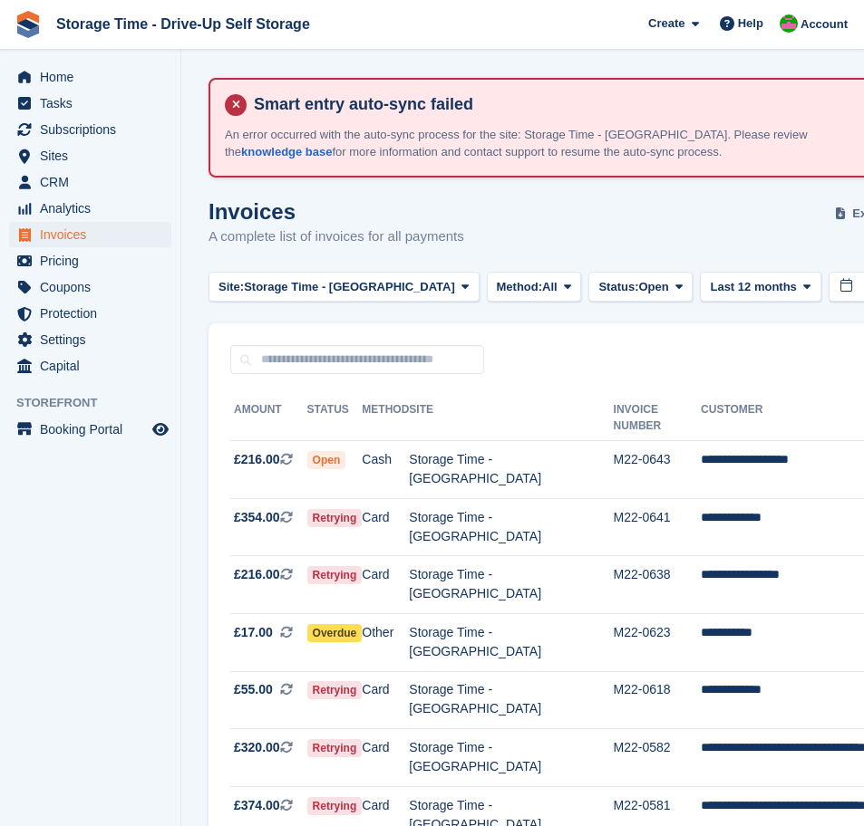
click at [852, 217] on span "Export" at bounding box center [870, 214] width 37 height 18
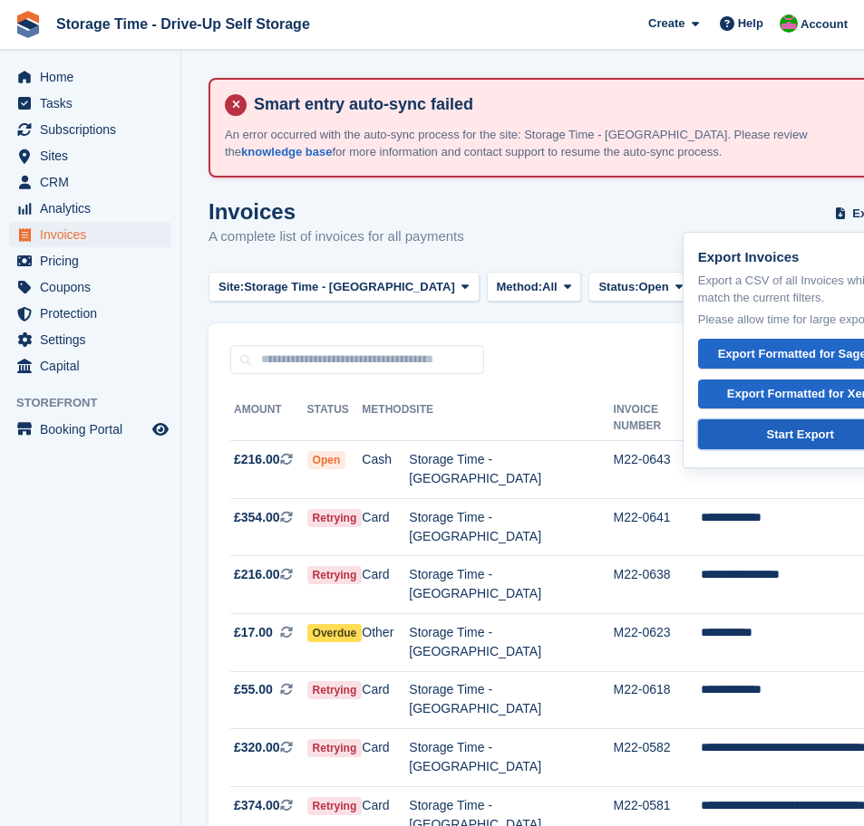
click at [767, 430] on div "Start Export" at bounding box center [800, 435] width 67 height 18
